Goal: Task Accomplishment & Management: Manage account settings

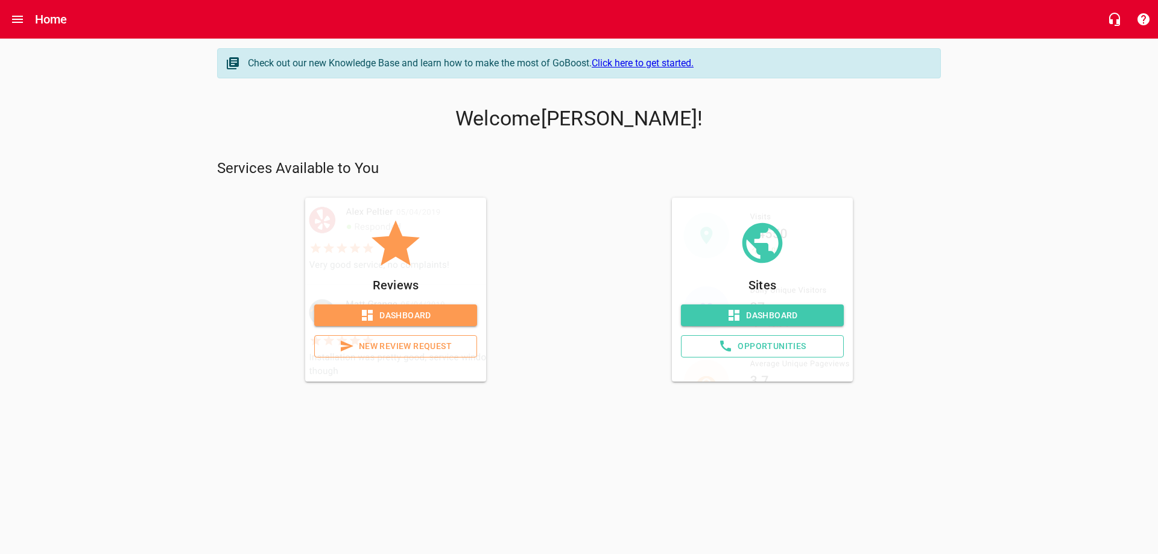
click at [395, 316] on span "Dashboard" at bounding box center [396, 315] width 144 height 15
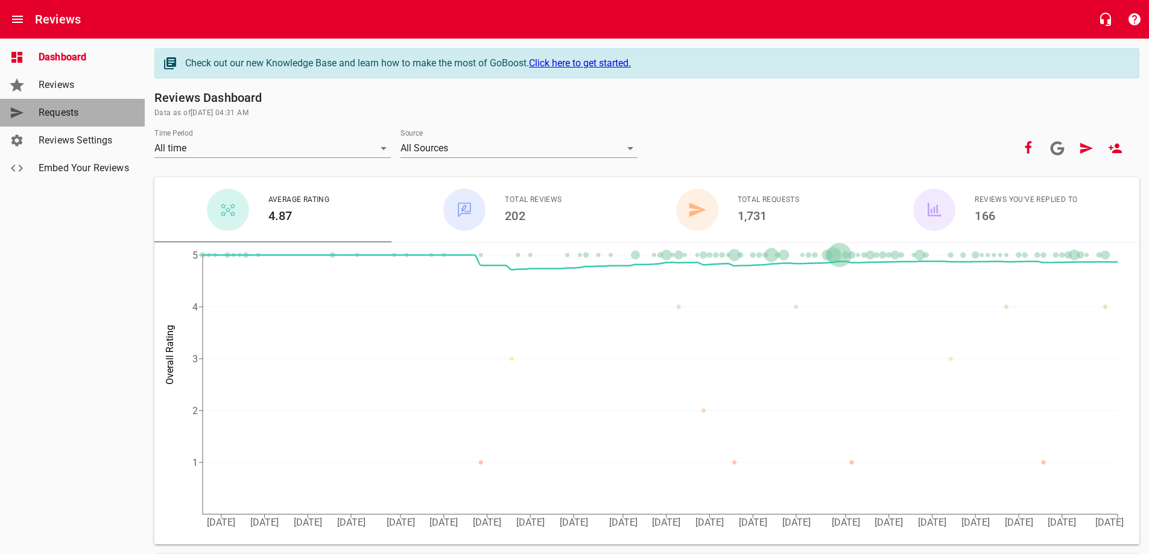
click at [62, 121] on link "Requests" at bounding box center [72, 113] width 145 height 28
